Goal: Information Seeking & Learning: Learn about a topic

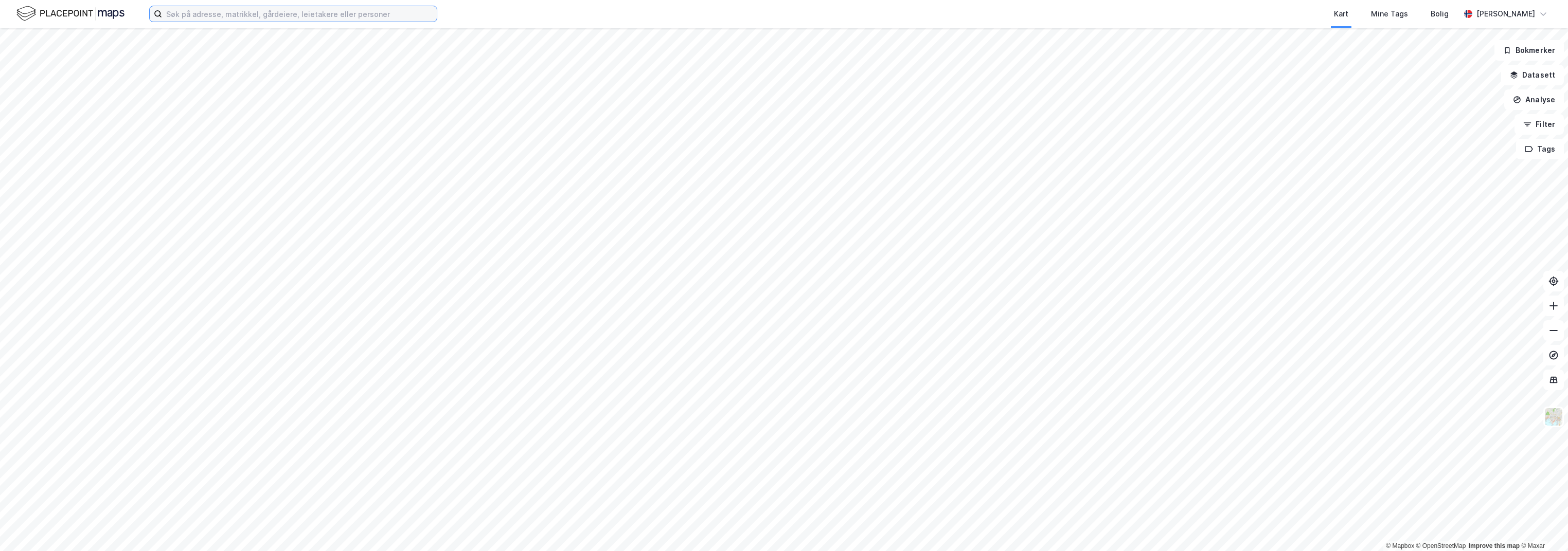
click at [283, 21] on input at bounding box center [299, 14] width 275 height 16
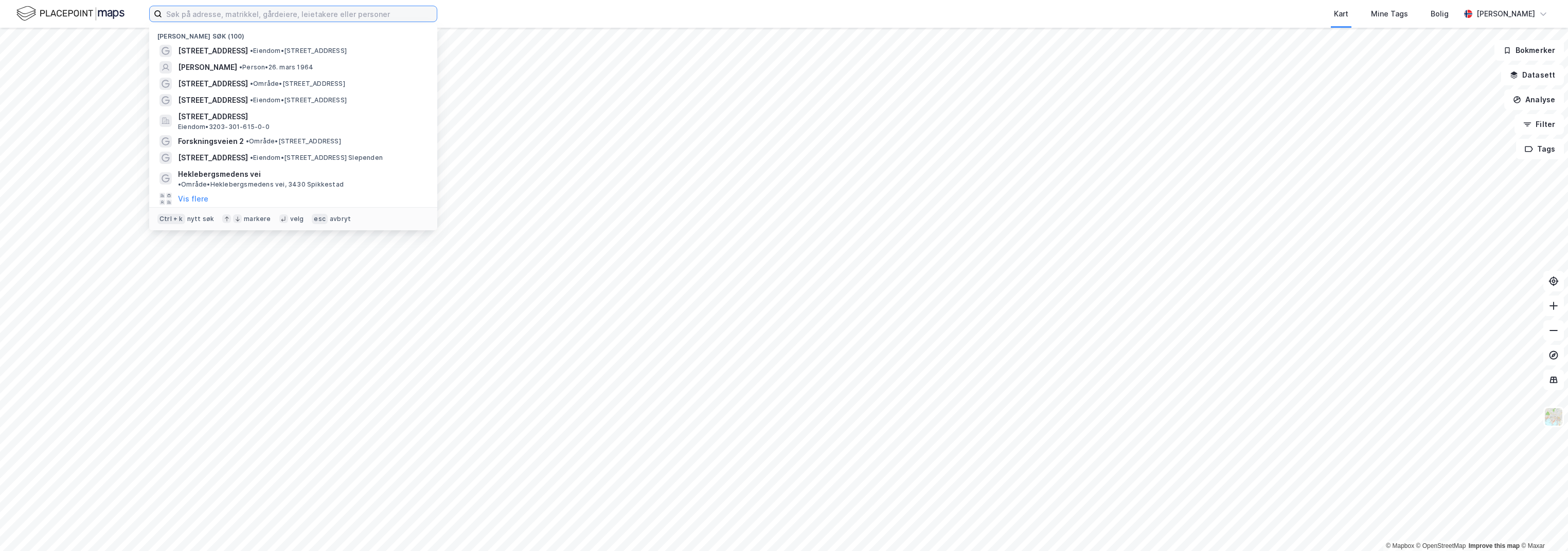
paste input "[STREET_ADDRESS]"
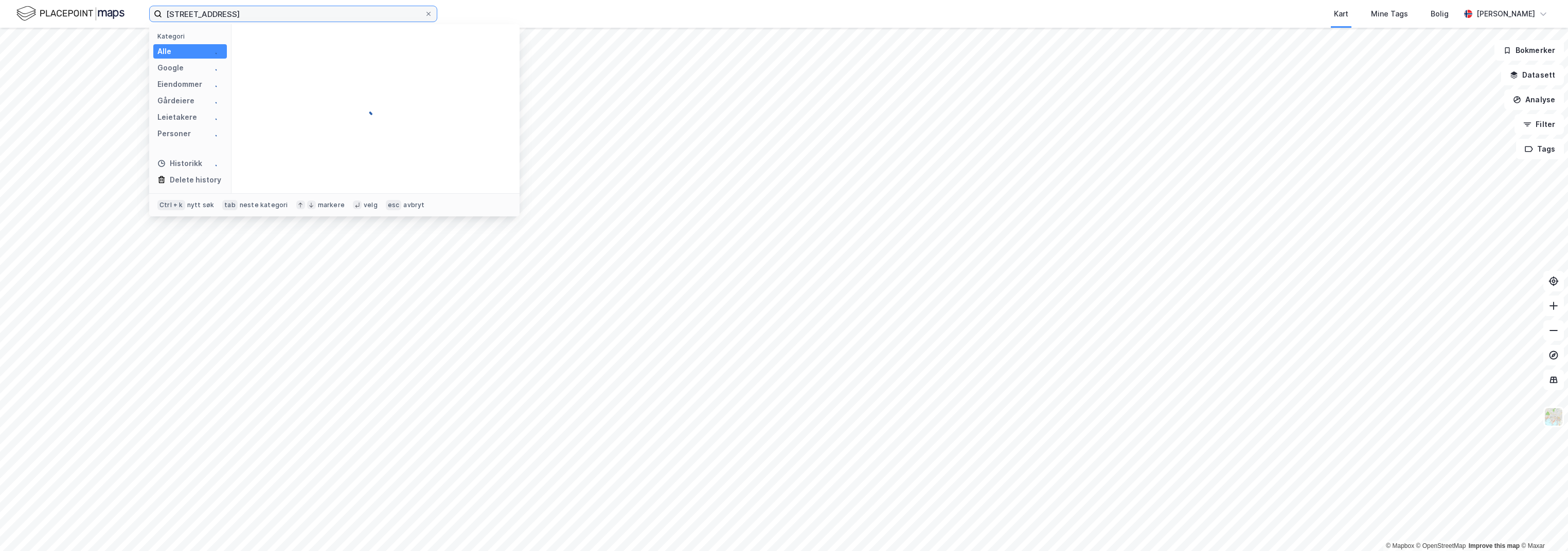
type input "[STREET_ADDRESS]"
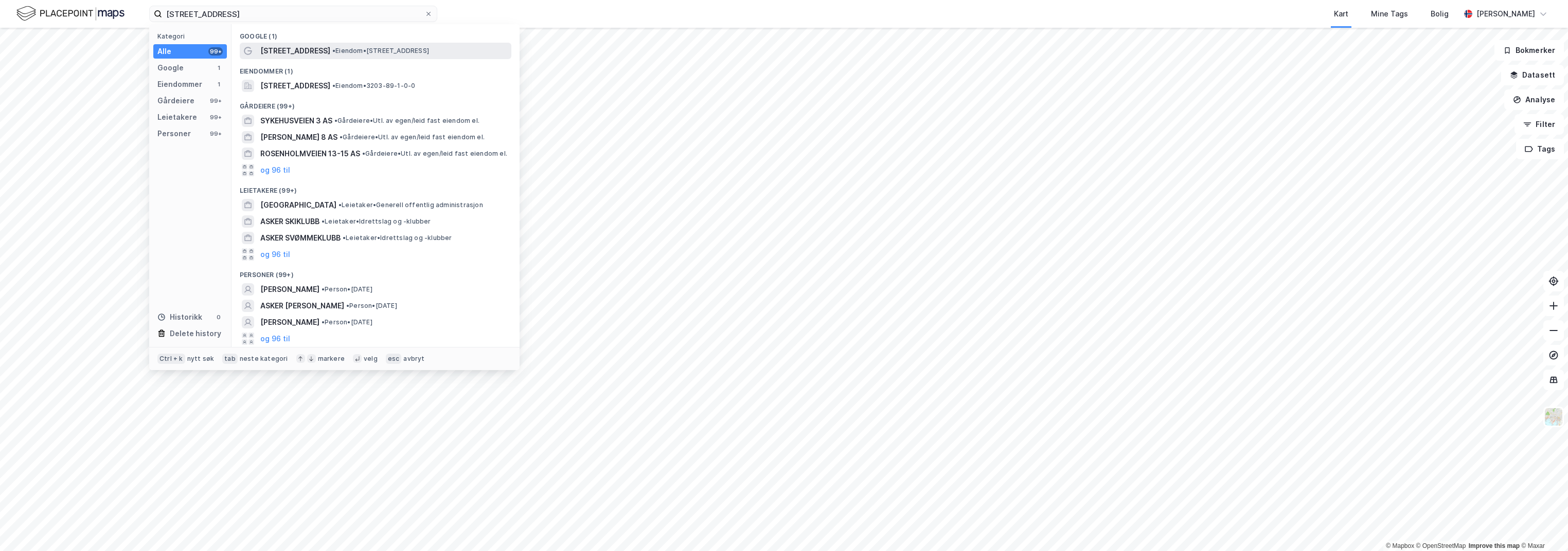
click at [288, 47] on span "[STREET_ADDRESS]" at bounding box center [295, 51] width 70 height 13
